Goal: Register for event/course

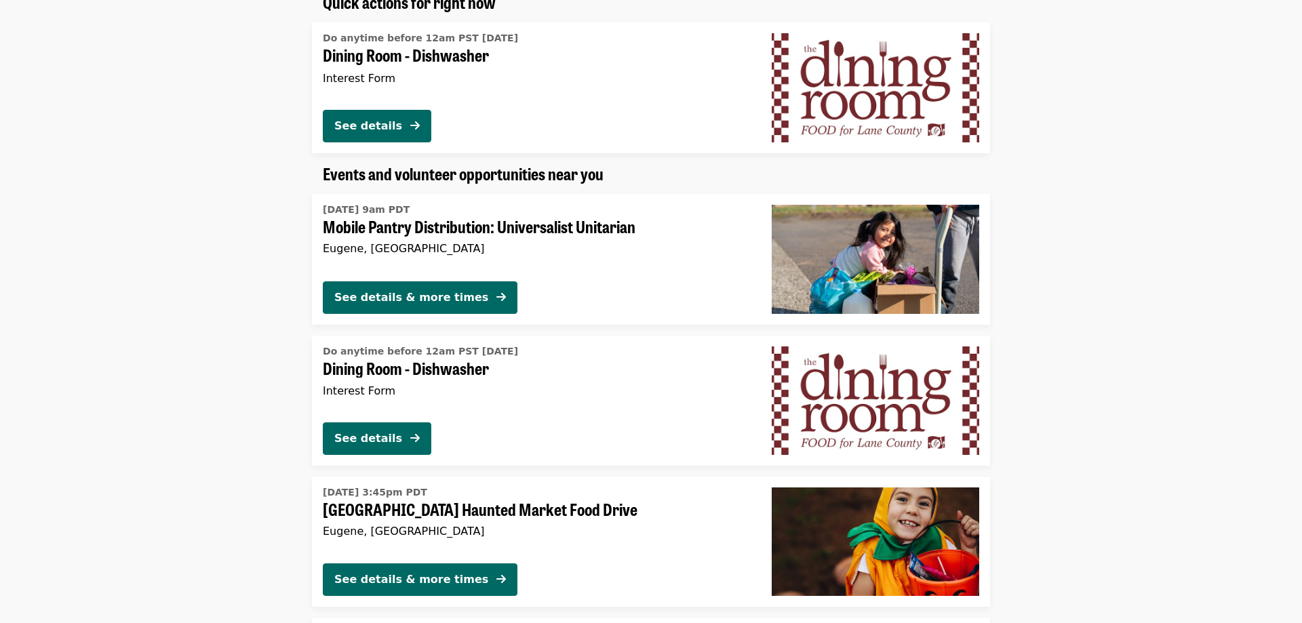
scroll to position [830, 0]
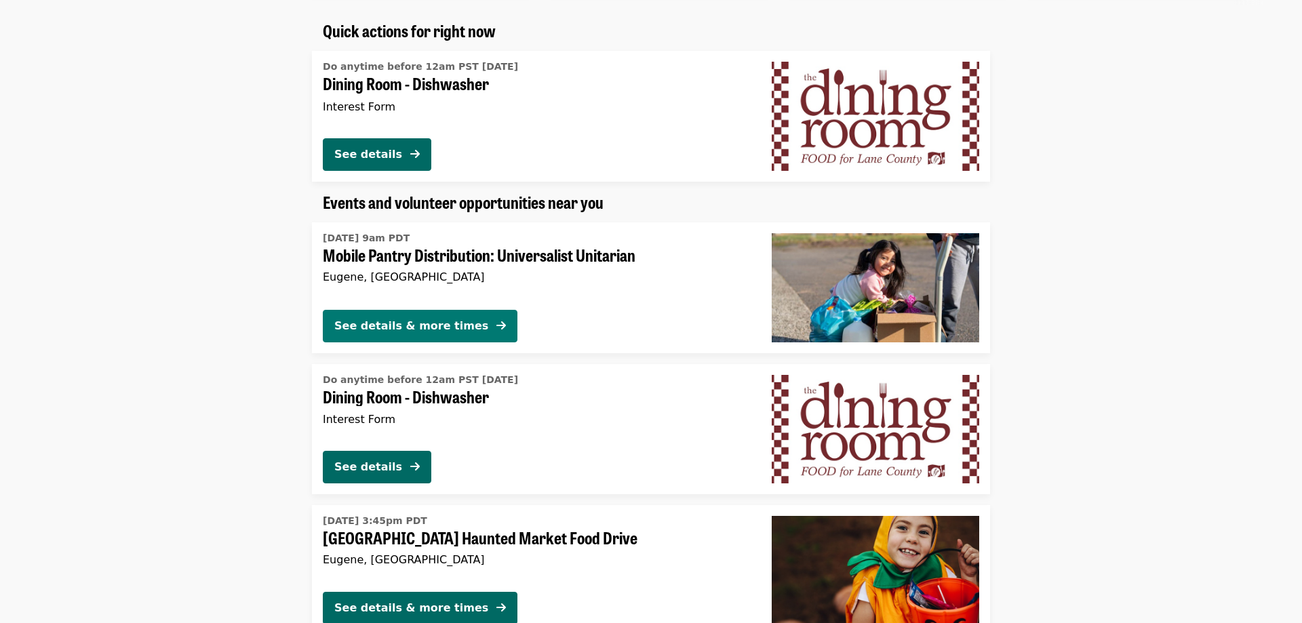
click at [389, 320] on div "See details & more times" at bounding box center [411, 326] width 154 height 16
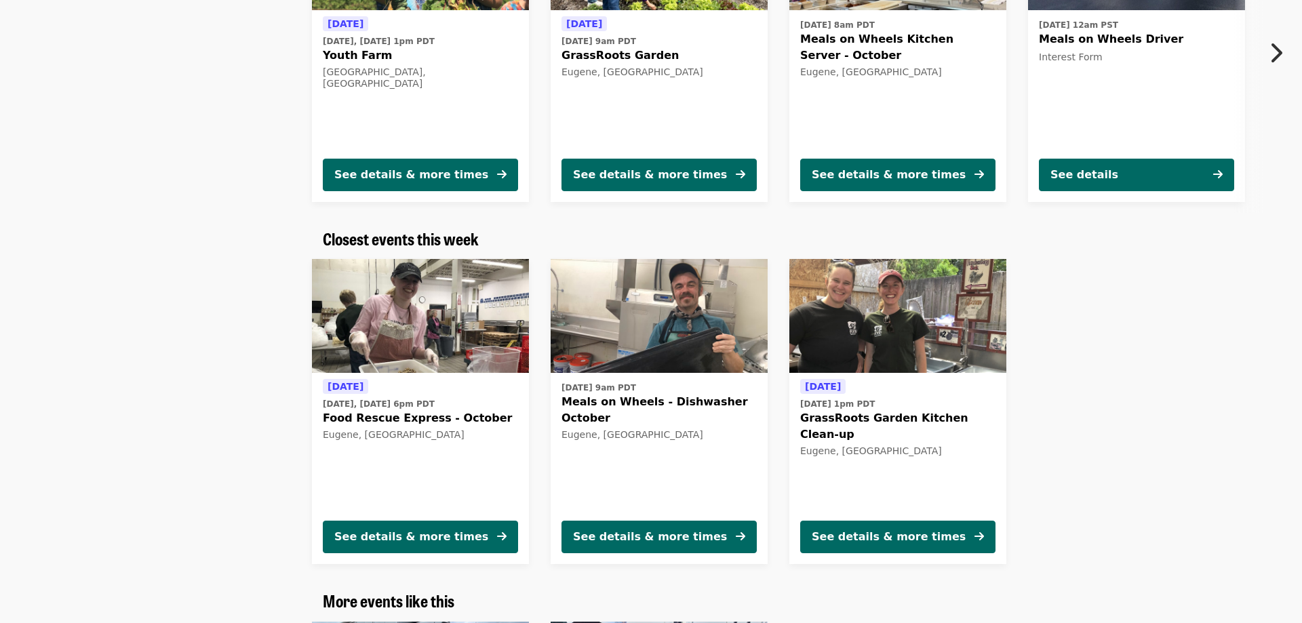
scroll to position [1591, 0]
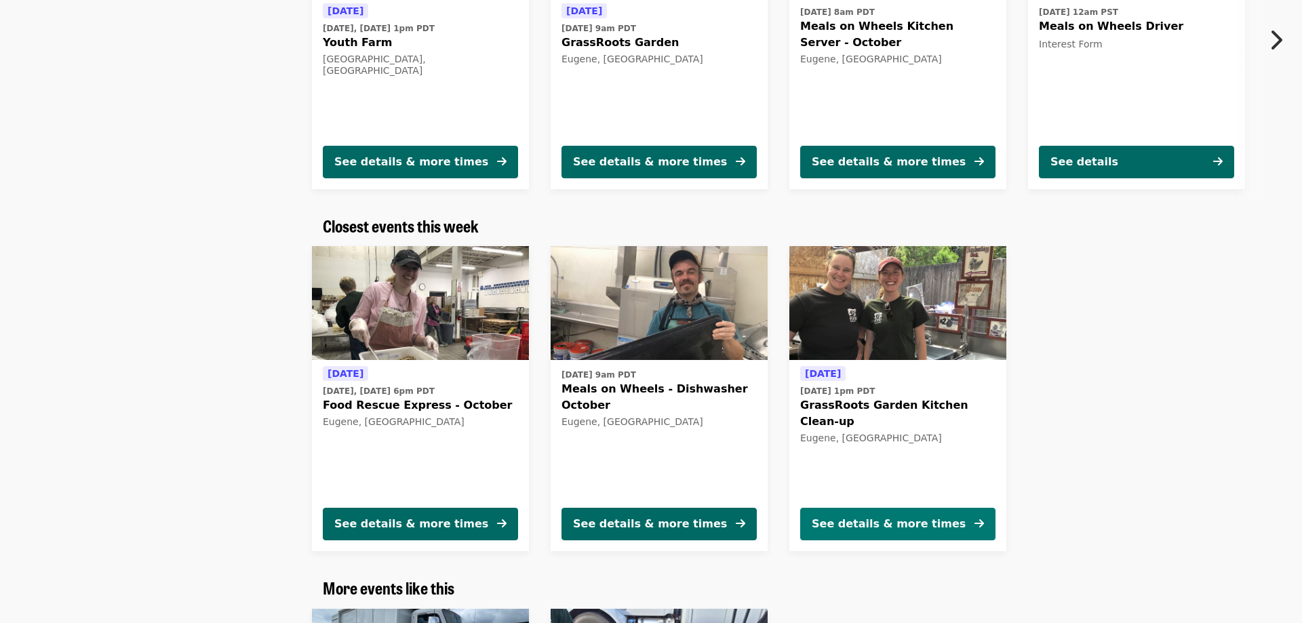
click at [920, 516] on div "See details & more times" at bounding box center [889, 524] width 154 height 16
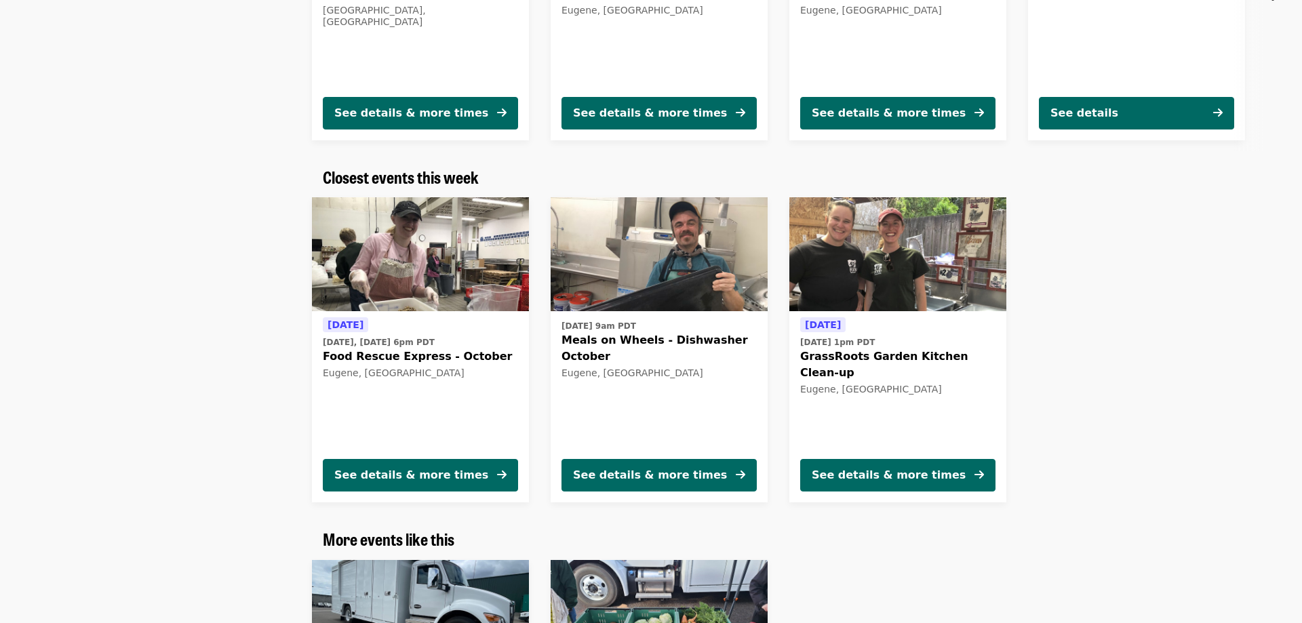
scroll to position [1653, 0]
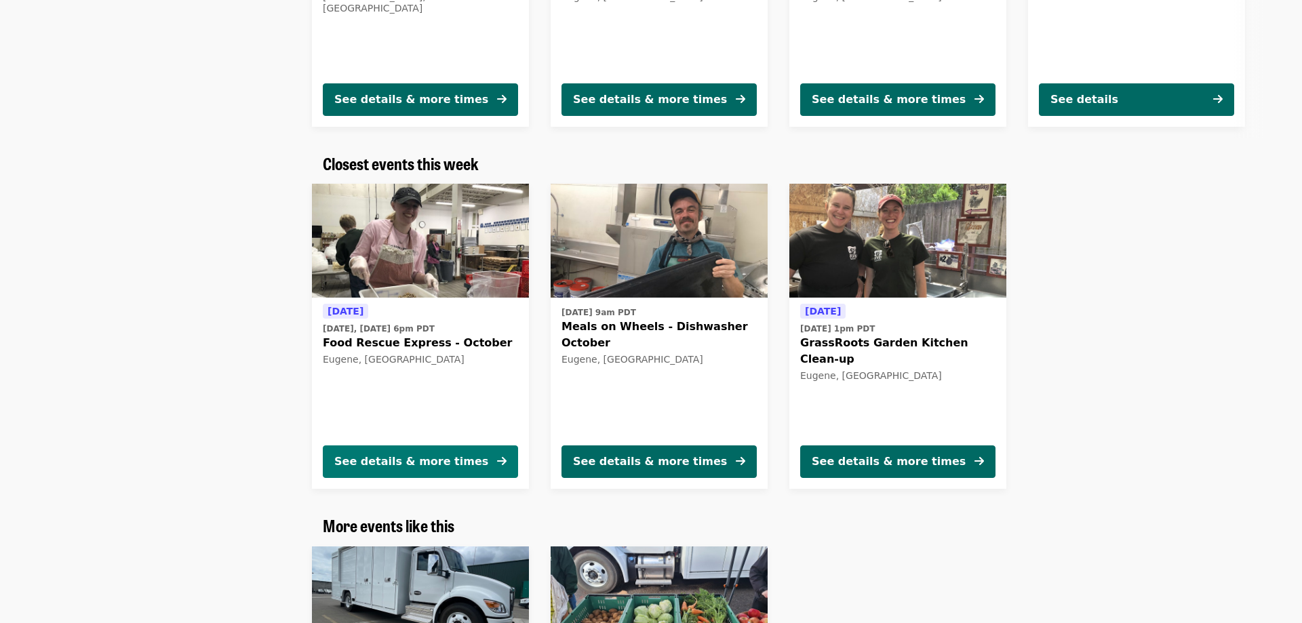
click at [452, 454] on div "See details & more times" at bounding box center [411, 462] width 154 height 16
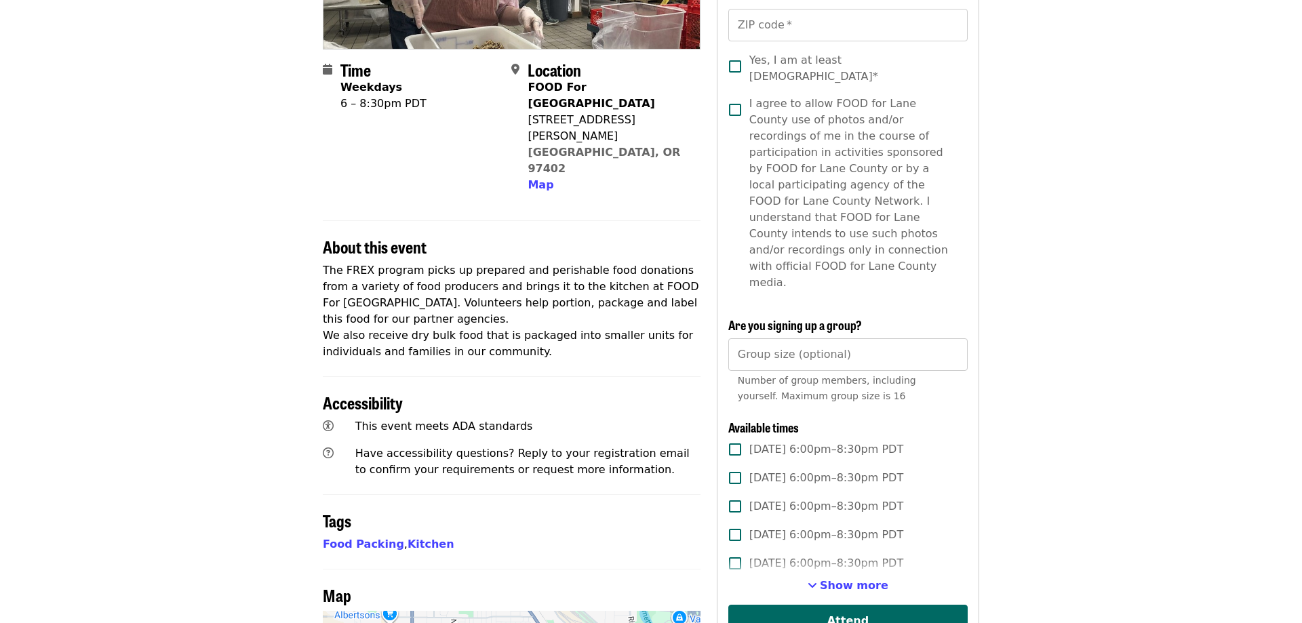
scroll to position [69, 0]
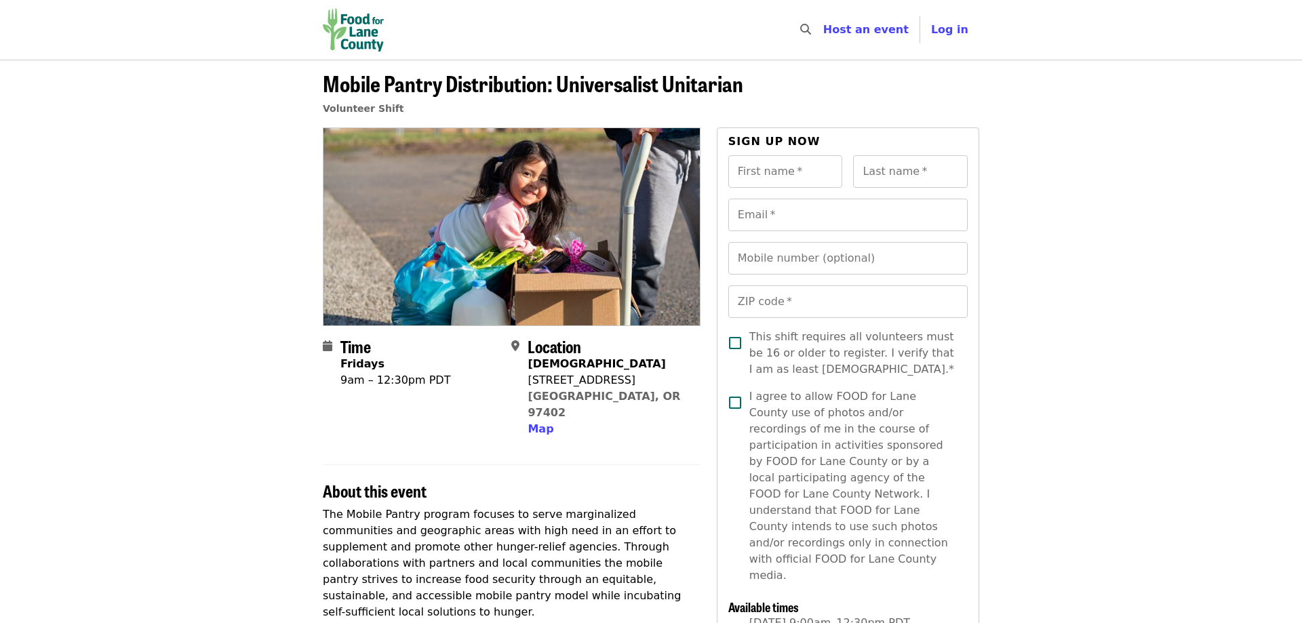
click at [348, 43] on img "Main navigation" at bounding box center [353, 29] width 61 height 43
click at [357, 39] on img "Main navigation" at bounding box center [353, 29] width 61 height 43
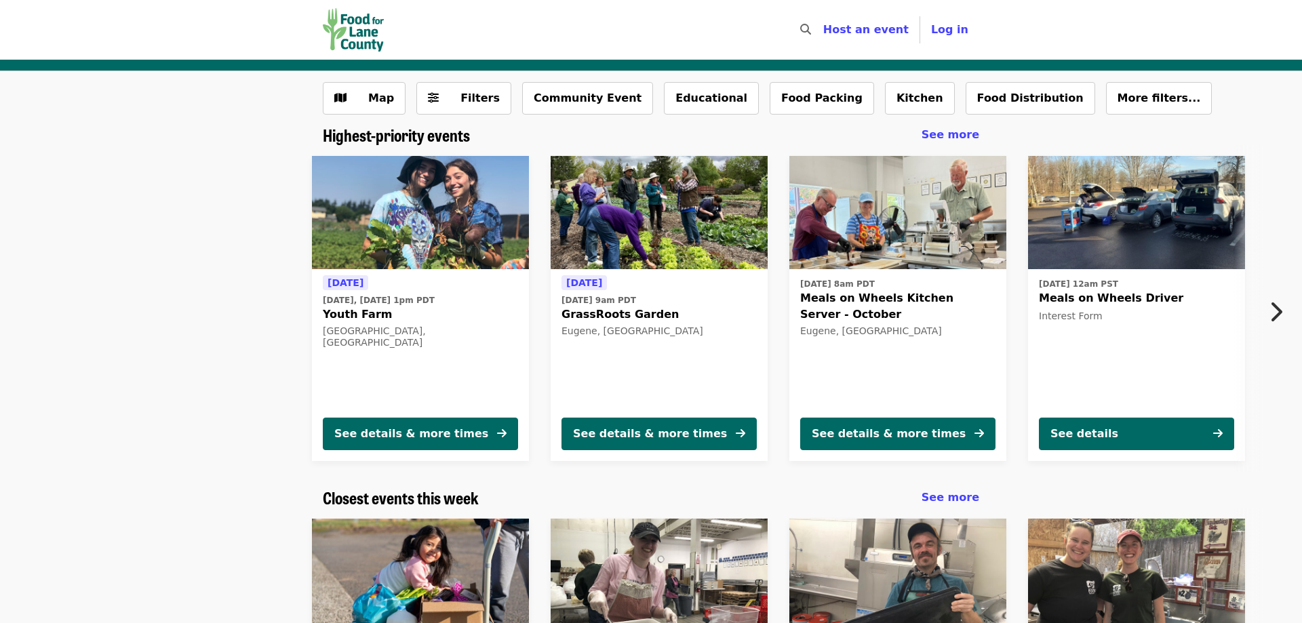
click at [357, 39] on img "Main navigation" at bounding box center [353, 29] width 61 height 43
click at [968, 138] on span "See more" at bounding box center [951, 134] width 58 height 13
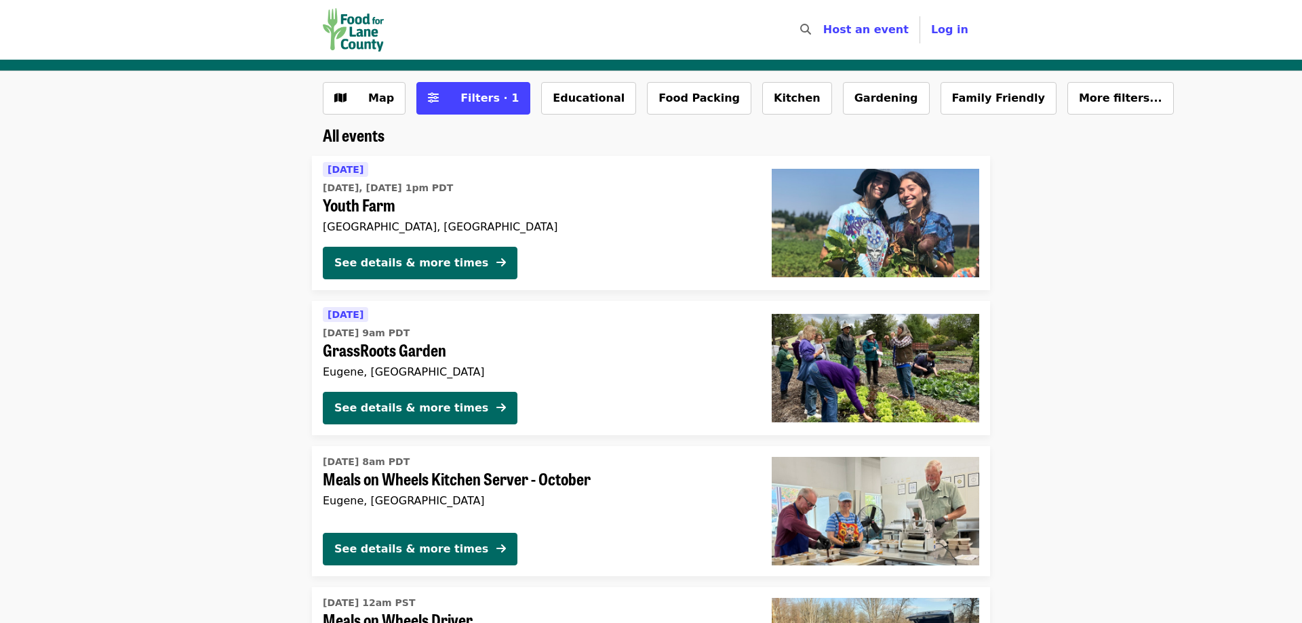
click at [811, 30] on icon "search icon" at bounding box center [805, 29] width 11 height 13
click at [357, 35] on img "Main navigation" at bounding box center [353, 29] width 61 height 43
